Goal: Task Accomplishment & Management: Complete application form

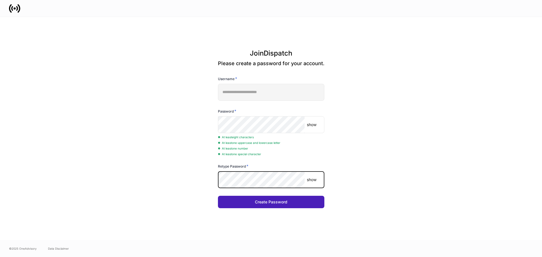
click at [230, 201] on button "Create Password" at bounding box center [271, 202] width 106 height 12
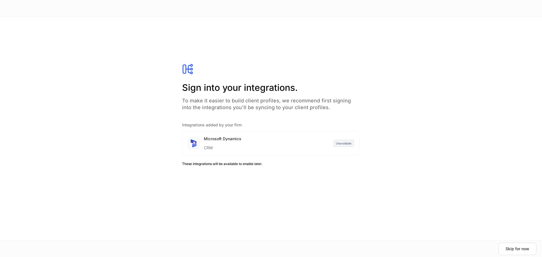
click at [224, 126] on h5 "Integrations added by your firm" at bounding box center [271, 125] width 178 height 6
click at [219, 146] on div "CRM" at bounding box center [223, 146] width 38 height 9
click at [220, 171] on div "Sign into your integrations. To make it easier to build client profiles, we rec…" at bounding box center [271, 128] width 218 height 201
click at [524, 248] on div "Skip for now" at bounding box center [517, 249] width 24 height 6
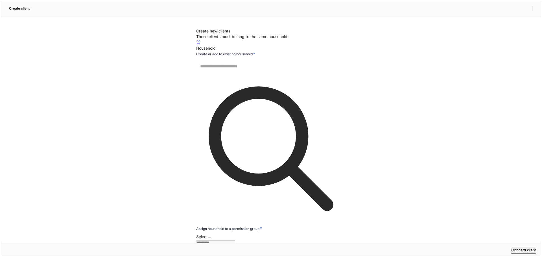
click at [468, 186] on div "Create new clients These clients must belong to the same household. Household C…" at bounding box center [271, 130] width 542 height 226
